Goal: Task Accomplishment & Management: Manage account settings

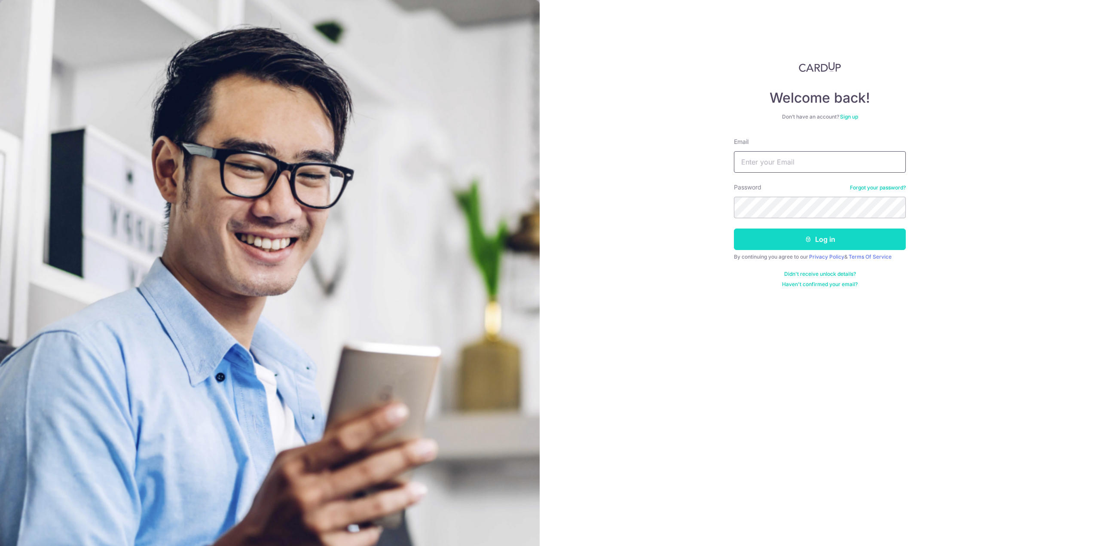
type input "[EMAIL_ADDRESS][DOMAIN_NAME]"
click at [815, 242] on button "Log in" at bounding box center [820, 238] width 172 height 21
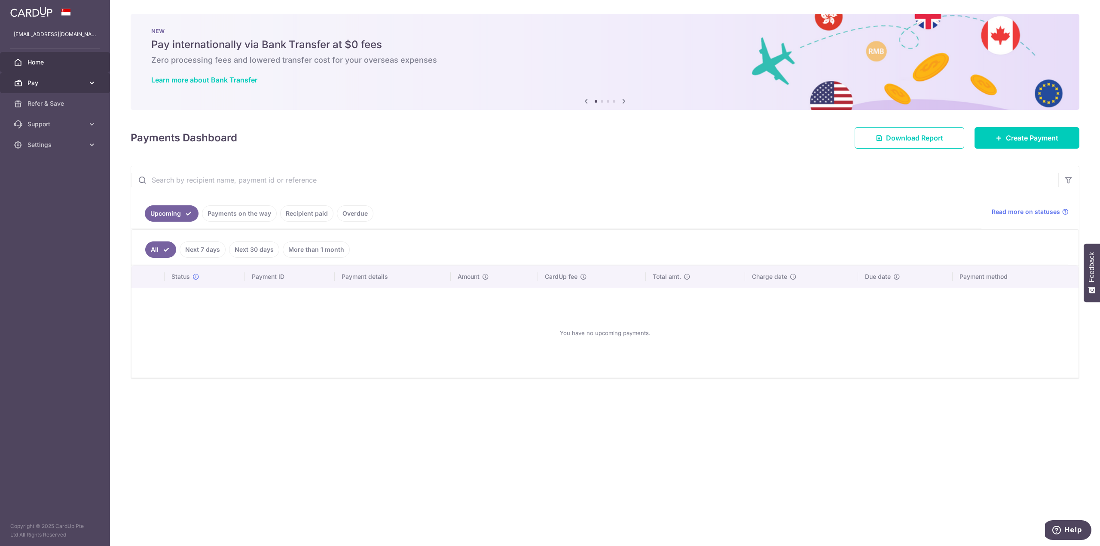
click at [78, 84] on span "Pay" at bounding box center [55, 83] width 57 height 9
click at [63, 104] on div at bounding box center [555, 275] width 1111 height 551
click at [62, 99] on link "Payments" at bounding box center [55, 103] width 110 height 21
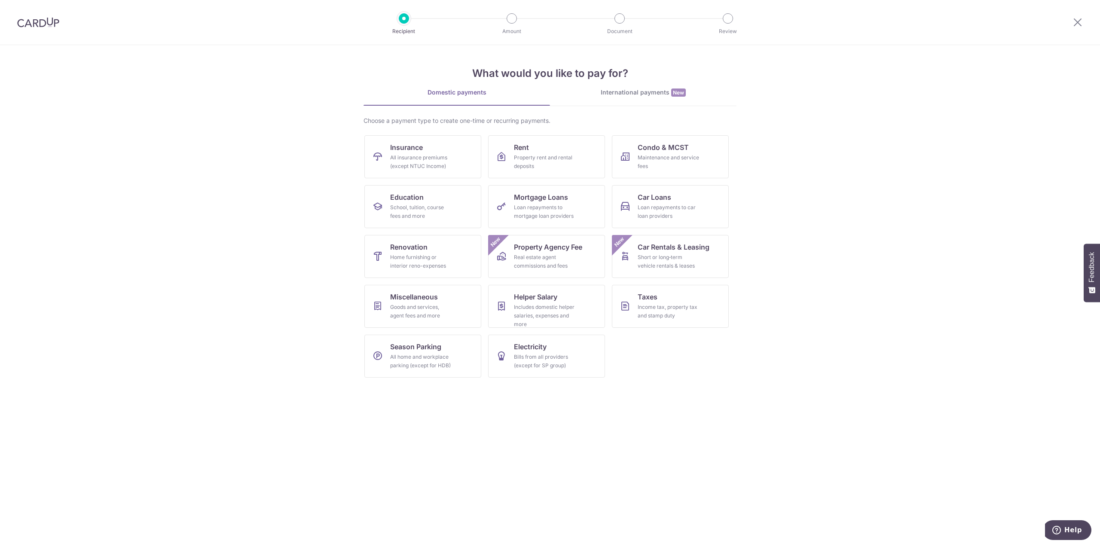
drag, startPoint x: 51, startPoint y: 79, endPoint x: 49, endPoint y: 72, distance: 6.6
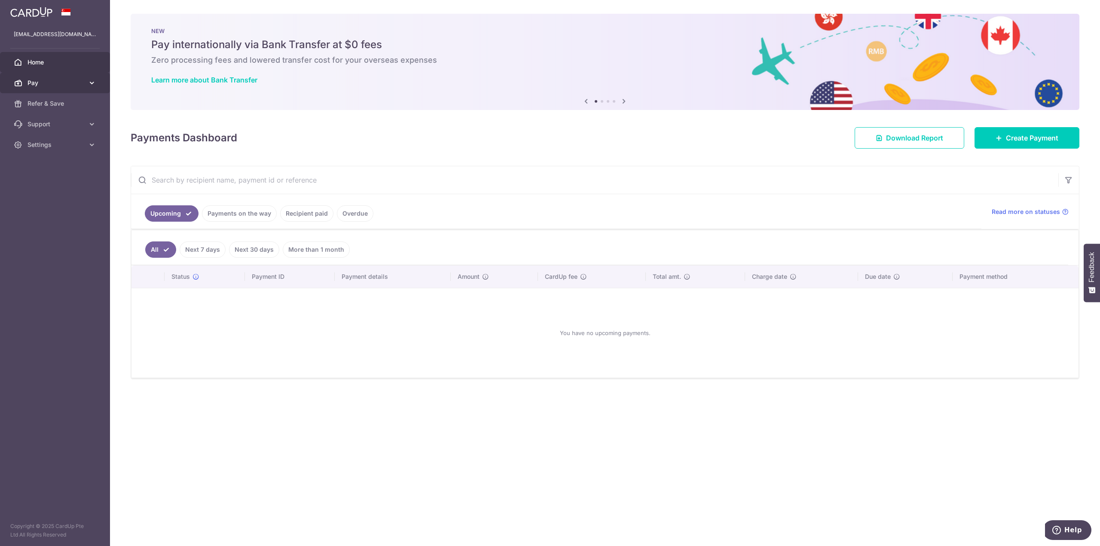
click at [93, 78] on link "Pay" at bounding box center [55, 83] width 110 height 21
click at [317, 207] on link "Recipient paid" at bounding box center [306, 213] width 53 height 16
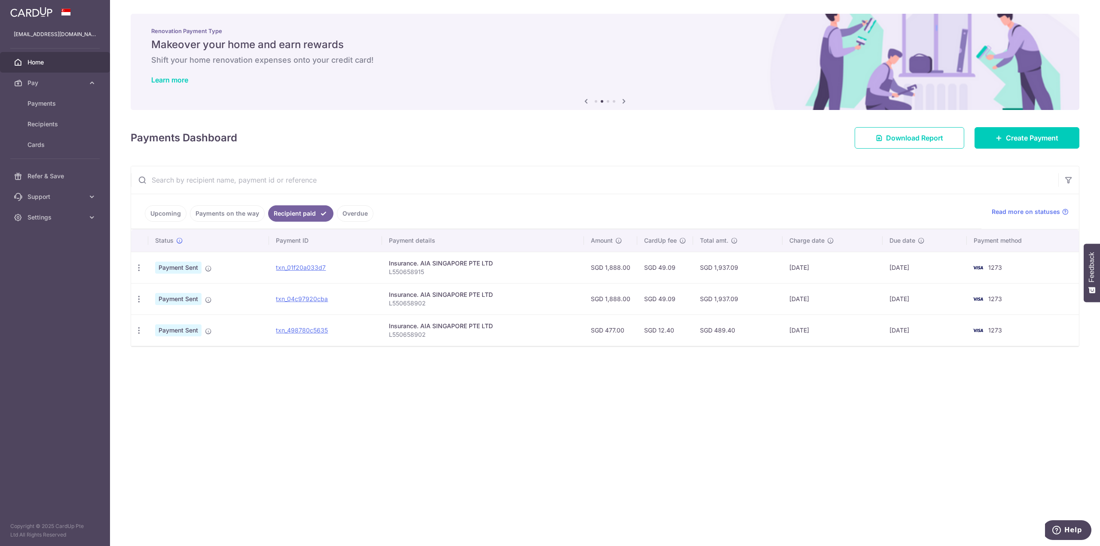
click at [602, 401] on div "× Pause Schedule Pause all future payments in this series Pause just this one p…" at bounding box center [605, 273] width 990 height 546
